Goal: Task Accomplishment & Management: Use online tool/utility

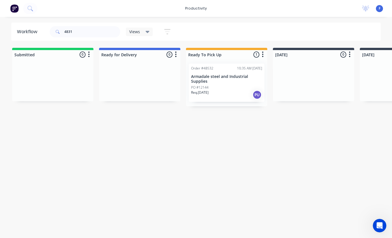
type input "48316"
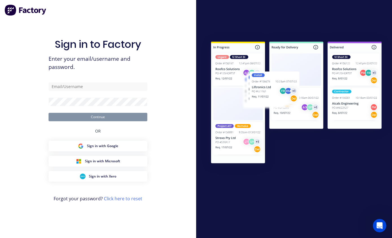
click at [108, 88] on input "text" at bounding box center [97, 87] width 99 height 8
type input "[EMAIL_ADDRESS][DOMAIN_NAME]"
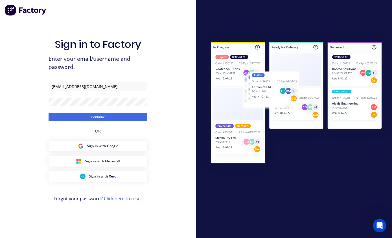
click at [118, 116] on button "Continue" at bounding box center [97, 117] width 99 height 8
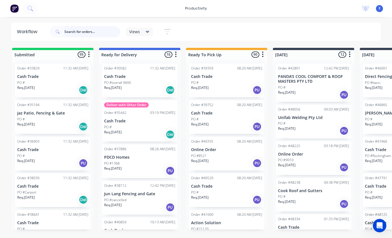
click at [75, 32] on input "text" at bounding box center [92, 31] width 56 height 11
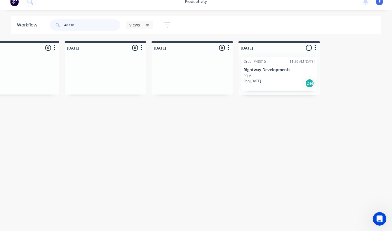
scroll to position [11, 383]
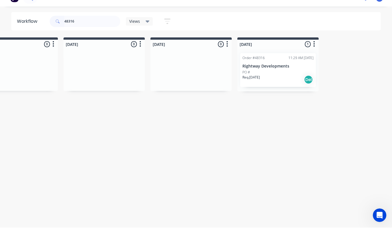
click at [269, 74] on p "Rightway Developments" at bounding box center [277, 76] width 71 height 5
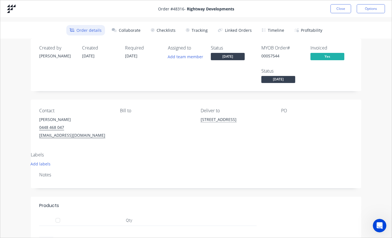
click at [199, 29] on button "Tracking" at bounding box center [196, 30] width 29 height 10
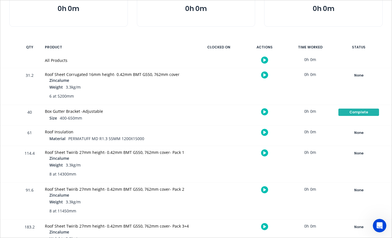
scroll to position [83, 0]
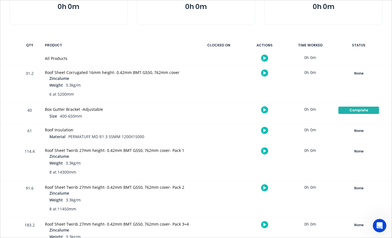
click at [358, 73] on div "None" at bounding box center [358, 73] width 41 height 7
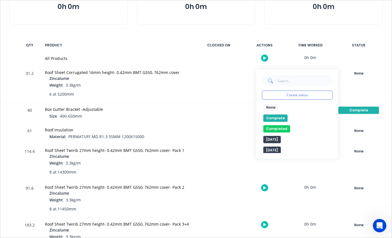
click at [274, 117] on button "Complete" at bounding box center [275, 118] width 24 height 7
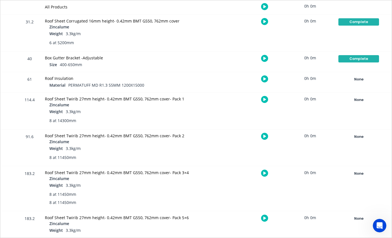
scroll to position [136, 0]
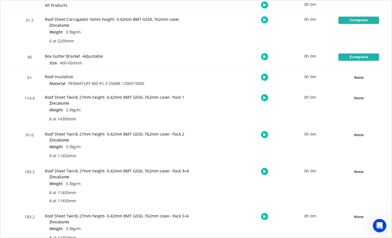
click at [358, 100] on div "None" at bounding box center [358, 98] width 41 height 7
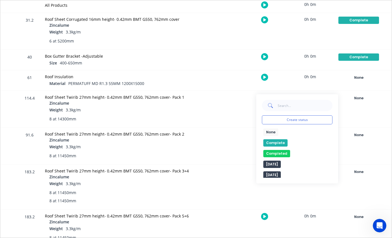
click at [272, 143] on button "Complete" at bounding box center [275, 143] width 24 height 7
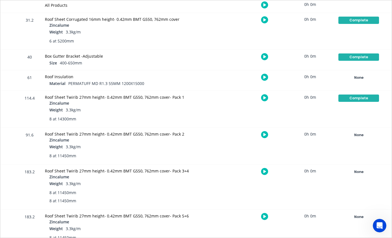
click at [355, 134] on div "None" at bounding box center [358, 135] width 41 height 7
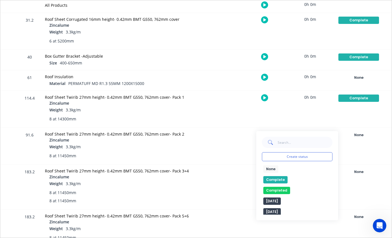
click at [275, 179] on button "Complete" at bounding box center [275, 179] width 24 height 7
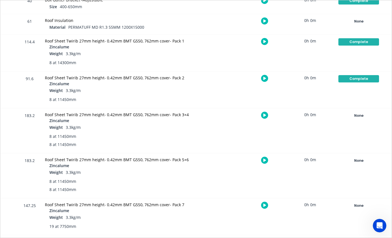
scroll to position [193, 0]
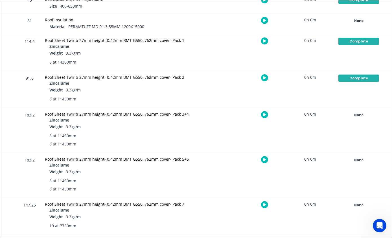
click at [354, 114] on div "None" at bounding box center [358, 115] width 41 height 7
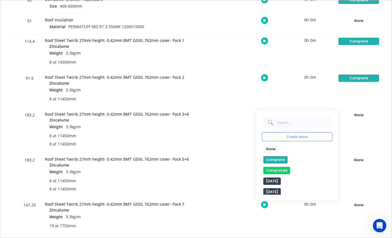
click at [274, 158] on button "Complete" at bounding box center [275, 159] width 24 height 7
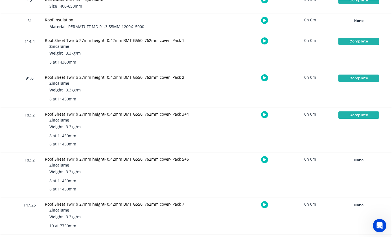
click at [354, 160] on div "None" at bounding box center [358, 160] width 41 height 7
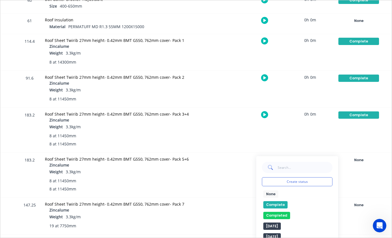
click at [272, 203] on button "Complete" at bounding box center [275, 205] width 24 height 7
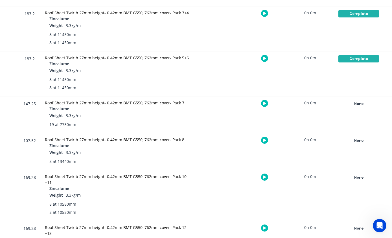
scroll to position [296, 0]
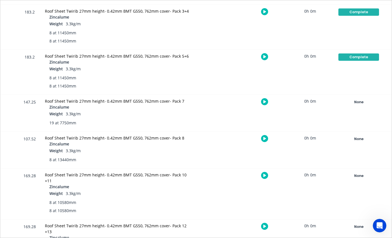
click at [360, 99] on div "None" at bounding box center [358, 102] width 41 height 7
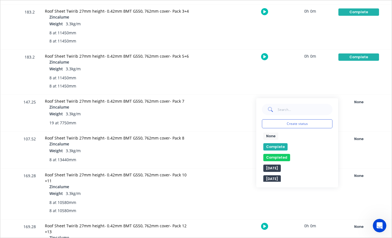
click at [273, 145] on button "Complete" at bounding box center [275, 146] width 24 height 7
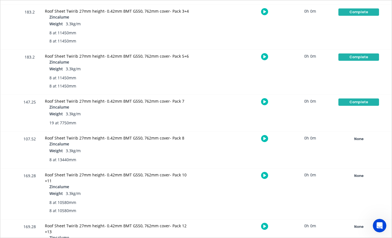
click at [358, 135] on button "None" at bounding box center [358, 139] width 41 height 8
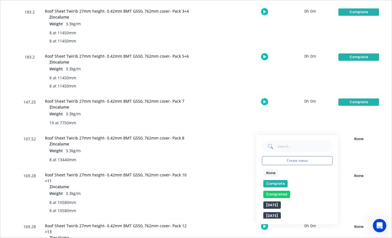
click at [276, 181] on button "Complete" at bounding box center [275, 183] width 24 height 7
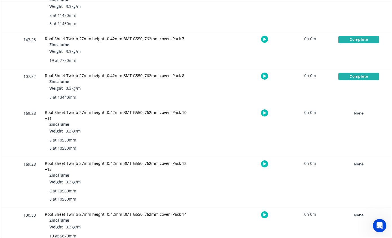
scroll to position [365, 0]
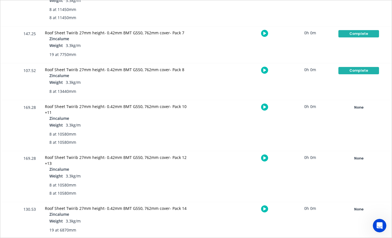
click at [359, 107] on div "None" at bounding box center [358, 107] width 41 height 7
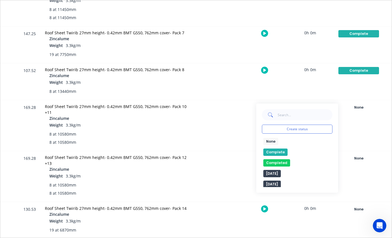
click at [272, 151] on button "Complete" at bounding box center [275, 152] width 24 height 7
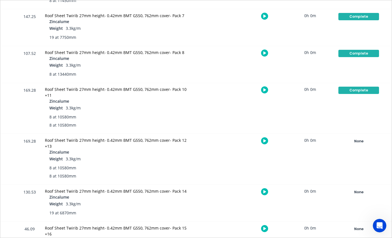
scroll to position [410, 0]
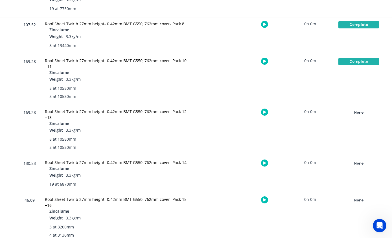
click at [357, 110] on div "None" at bounding box center [358, 112] width 41 height 7
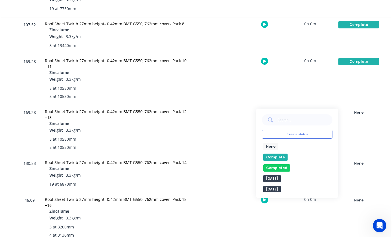
click at [276, 155] on button "Complete" at bounding box center [275, 157] width 24 height 7
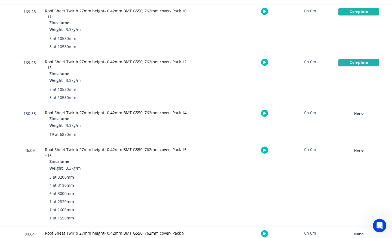
scroll to position [461, 0]
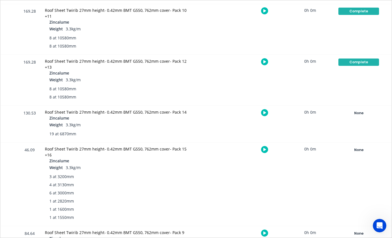
click at [358, 112] on div "None" at bounding box center [358, 113] width 41 height 7
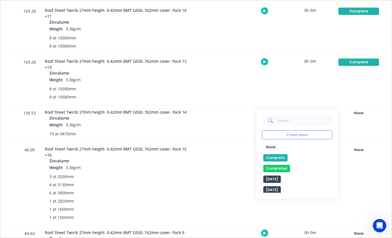
click at [275, 157] on button "Complete" at bounding box center [275, 157] width 24 height 7
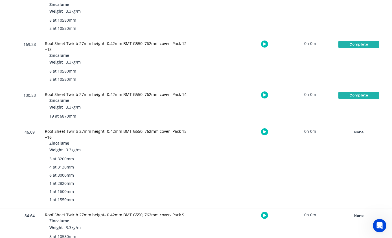
scroll to position [478, 0]
click at [357, 134] on div "None" at bounding box center [358, 132] width 41 height 7
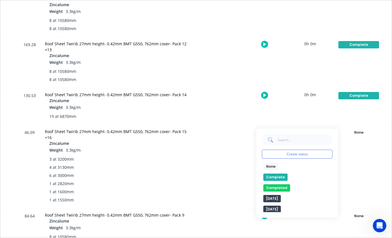
click at [275, 176] on button "Complete" at bounding box center [275, 177] width 24 height 7
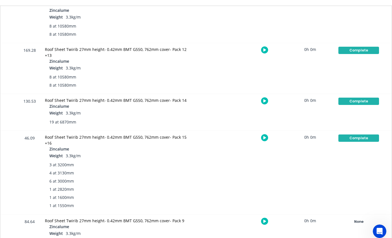
scroll to position [11, 383]
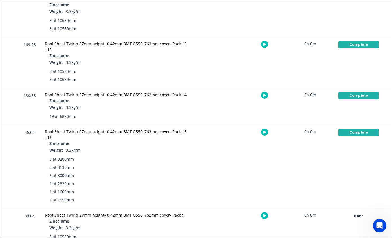
click at [358, 218] on div "None" at bounding box center [358, 216] width 41 height 7
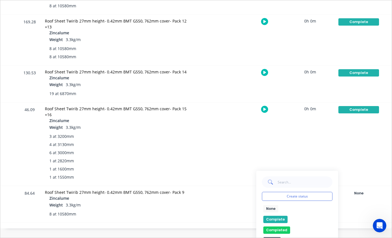
click at [275, 217] on button "Complete" at bounding box center [275, 219] width 24 height 7
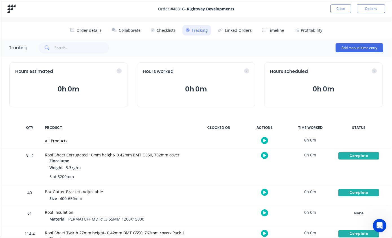
scroll to position [0, 0]
click at [340, 8] on button "Close" at bounding box center [340, 8] width 21 height 9
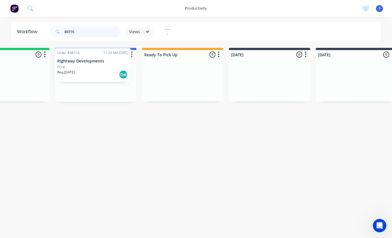
scroll to position [11, 44]
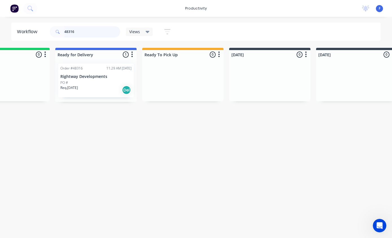
click at [96, 35] on input "48316" at bounding box center [92, 31] width 56 height 11
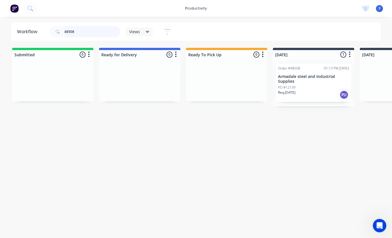
type input "48508"
click at [306, 74] on p "Armadale steel and Industrial Supplies" at bounding box center [313, 79] width 71 height 10
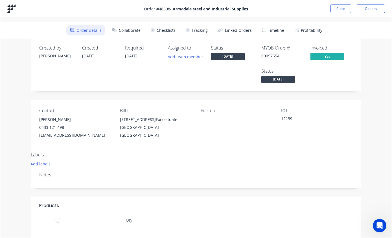
click at [197, 31] on button "Tracking" at bounding box center [196, 30] width 29 height 10
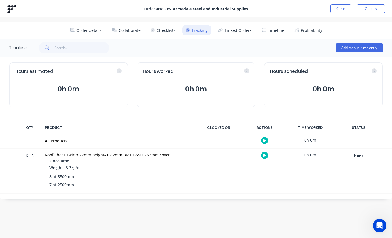
click at [358, 153] on div "None" at bounding box center [358, 156] width 41 height 7
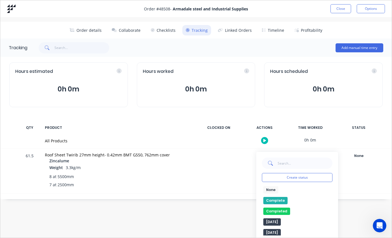
click at [273, 199] on button "Complete" at bounding box center [275, 200] width 24 height 7
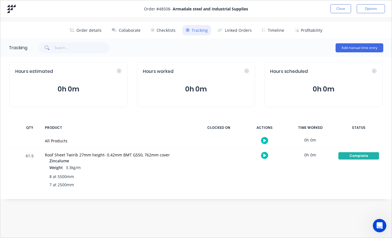
click at [340, 11] on button "Close" at bounding box center [340, 8] width 21 height 9
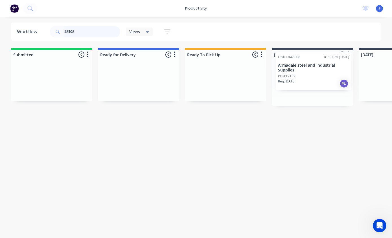
scroll to position [11, 2]
